Goal: Task Accomplishment & Management: Use online tool/utility

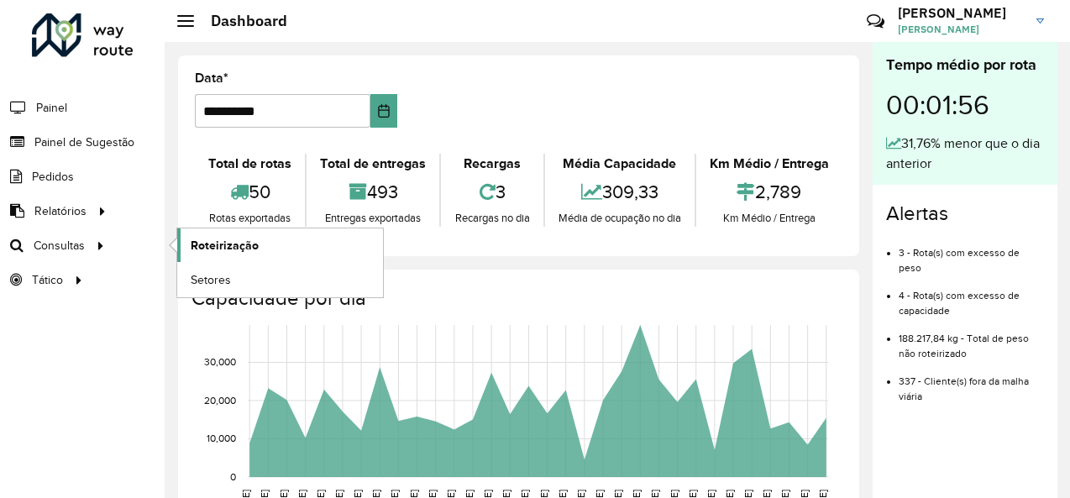
click at [228, 238] on span "Roteirização" at bounding box center [225, 246] width 68 height 18
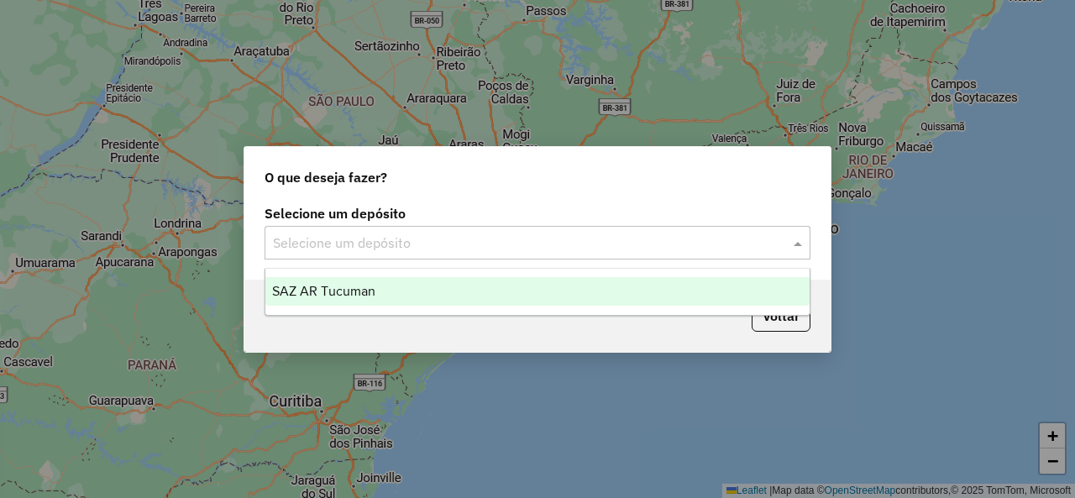
click at [622, 243] on input "text" at bounding box center [520, 243] width 495 height 20
click at [374, 285] on span "SAZ AR Tucuman" at bounding box center [323, 291] width 103 height 14
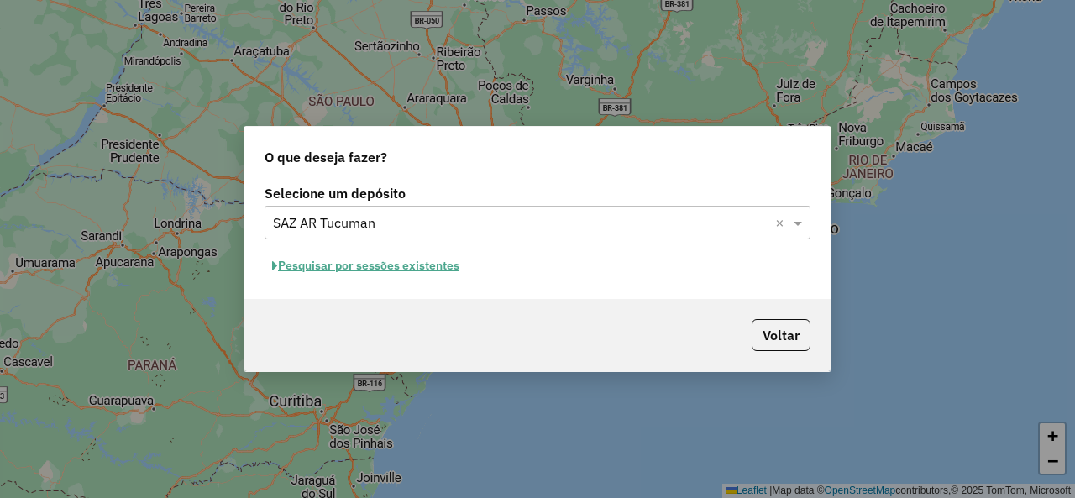
click at [405, 268] on button "Pesquisar por sessões existentes" at bounding box center [365, 266] width 202 height 26
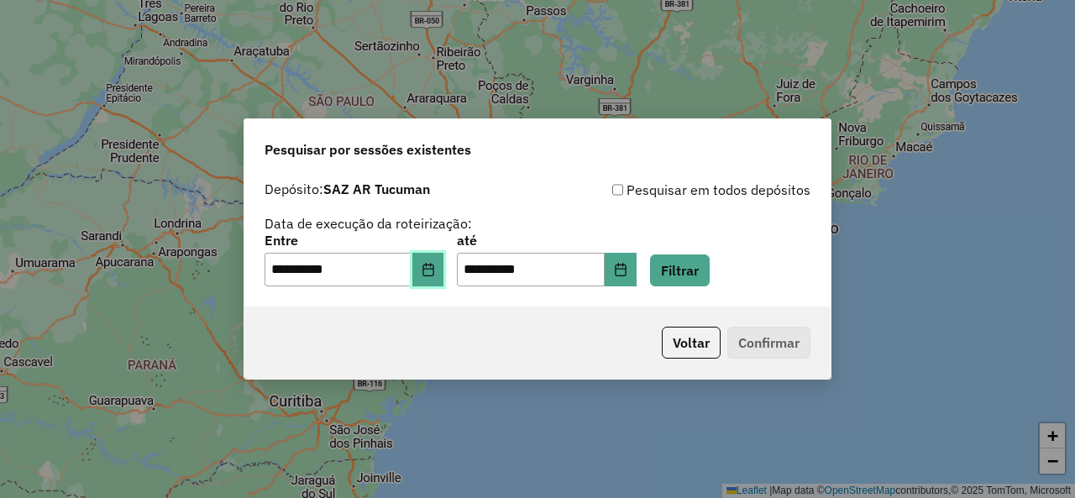
click at [426, 274] on button "Choose Date" at bounding box center [428, 270] width 32 height 34
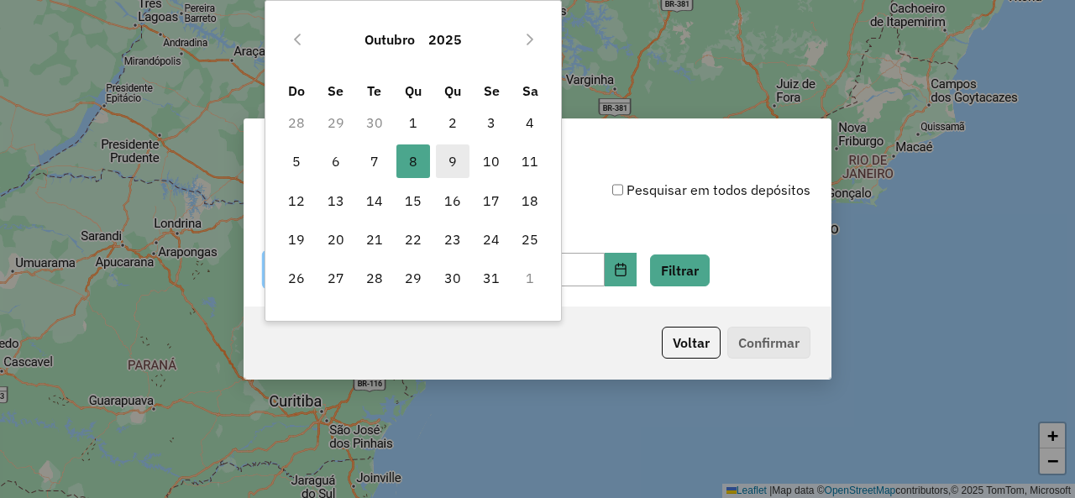
click at [464, 170] on span "9" at bounding box center [453, 161] width 34 height 34
type input "**********"
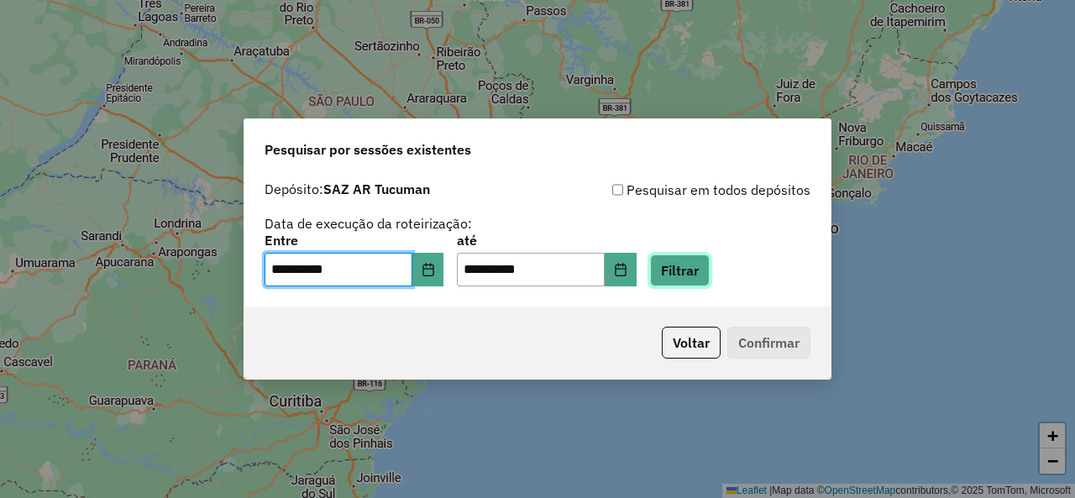
click at [700, 272] on button "Filtrar" at bounding box center [680, 270] width 60 height 32
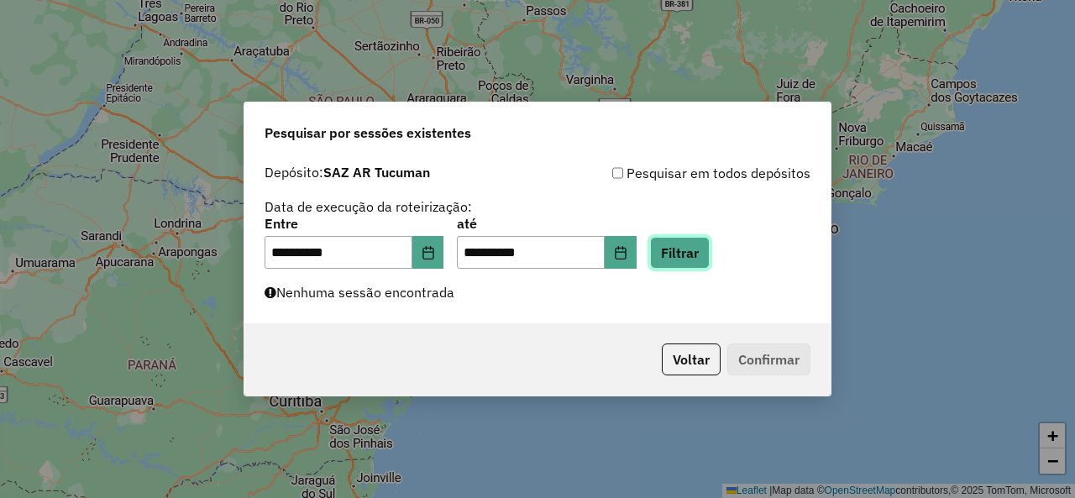
click at [704, 253] on button "Filtrar" at bounding box center [680, 253] width 60 height 32
click at [709, 247] on button "Filtrar" at bounding box center [680, 253] width 60 height 32
click at [709, 246] on button "Filtrar" at bounding box center [680, 253] width 60 height 32
click at [709, 268] on button "Filtrar" at bounding box center [680, 253] width 60 height 32
click at [691, 263] on button "Filtrar" at bounding box center [680, 253] width 60 height 32
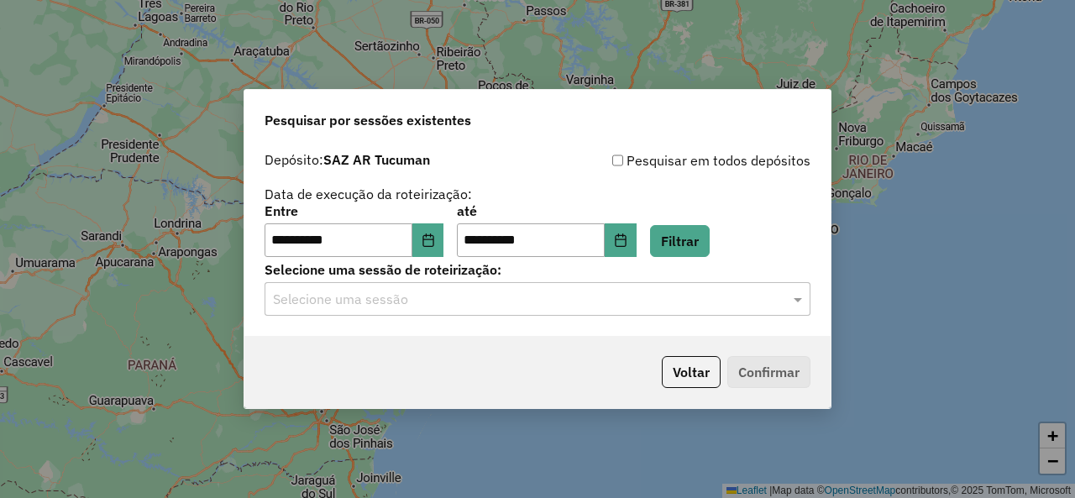
click at [569, 296] on input "text" at bounding box center [520, 300] width 495 height 20
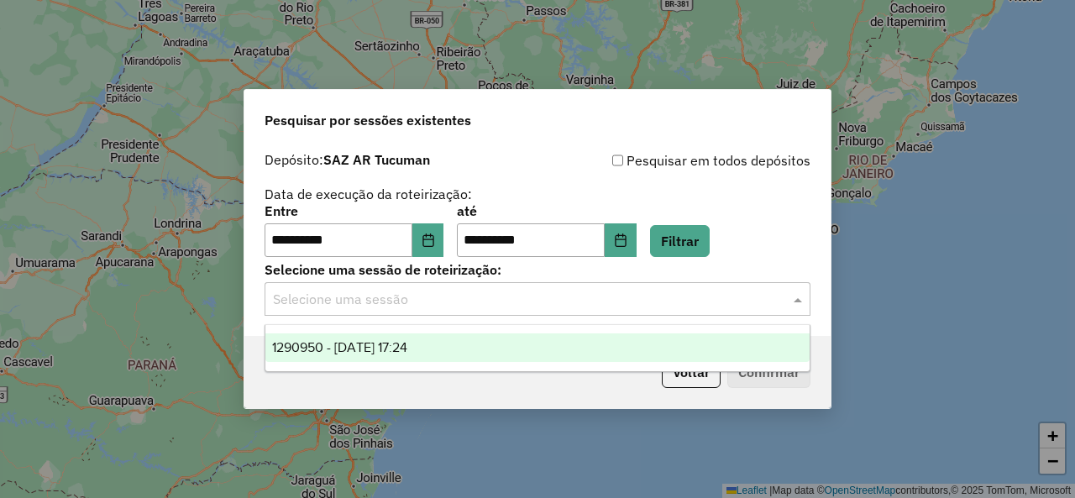
click at [303, 341] on span "1290950 - [DATE] 17:24" at bounding box center [339, 347] width 135 height 14
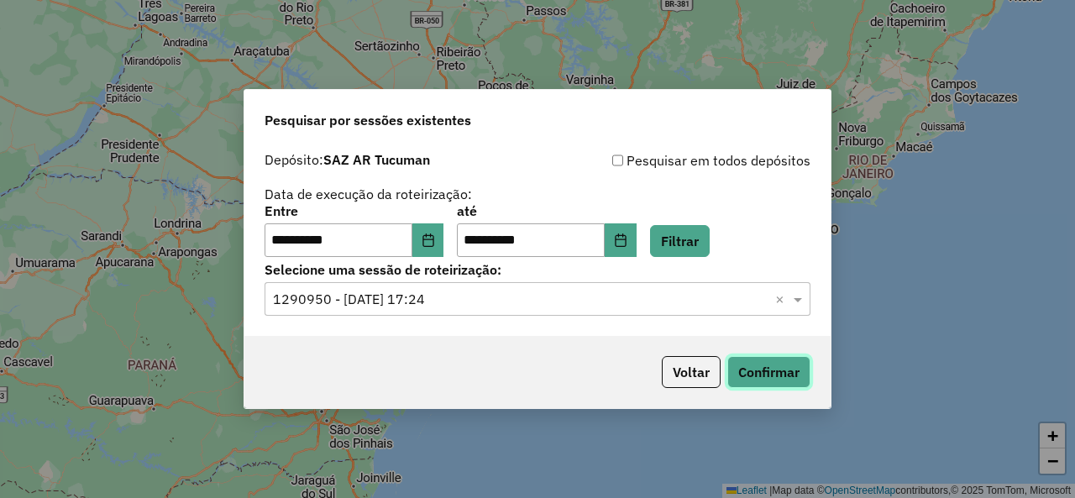
click at [773, 367] on button "Confirmar" at bounding box center [768, 372] width 83 height 32
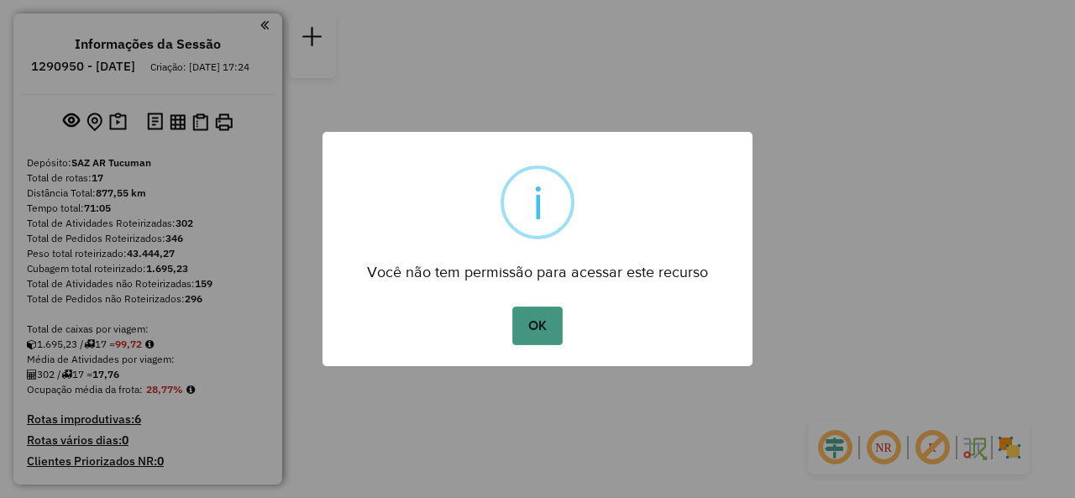
click at [539, 316] on button "OK" at bounding box center [537, 325] width 50 height 39
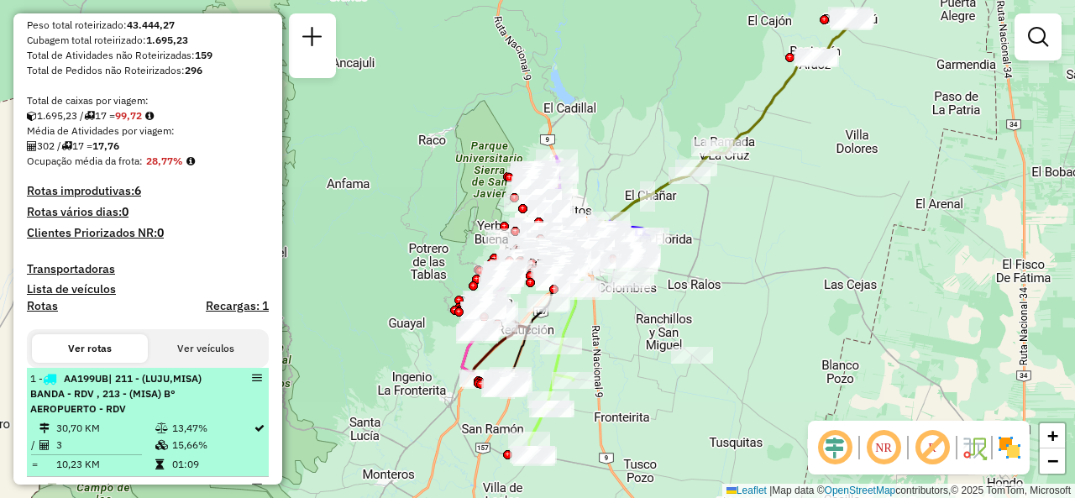
scroll to position [168, 0]
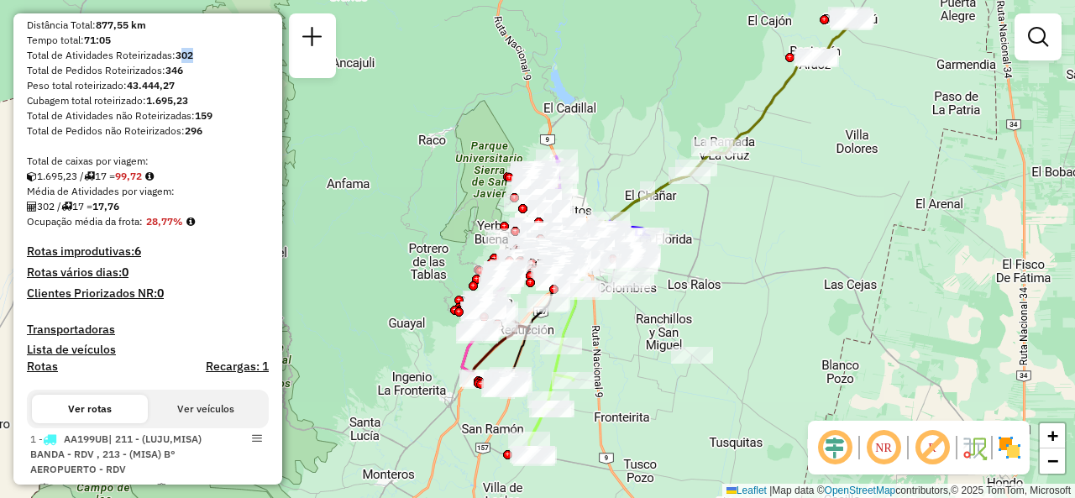
drag, startPoint x: 180, startPoint y: 68, endPoint x: 200, endPoint y: 76, distance: 21.8
click at [200, 63] on div "Total de Atividades Roteirizadas: 302" at bounding box center [148, 55] width 242 height 15
click at [351, 97] on div "Janela de atendimento Grade de atendimento Capacidade Transportadoras Veículos …" at bounding box center [537, 249] width 1075 height 498
click at [245, 139] on div "Total de Pedidos não Roteirizados: 296" at bounding box center [148, 130] width 242 height 15
